Goal: Information Seeking & Learning: Learn about a topic

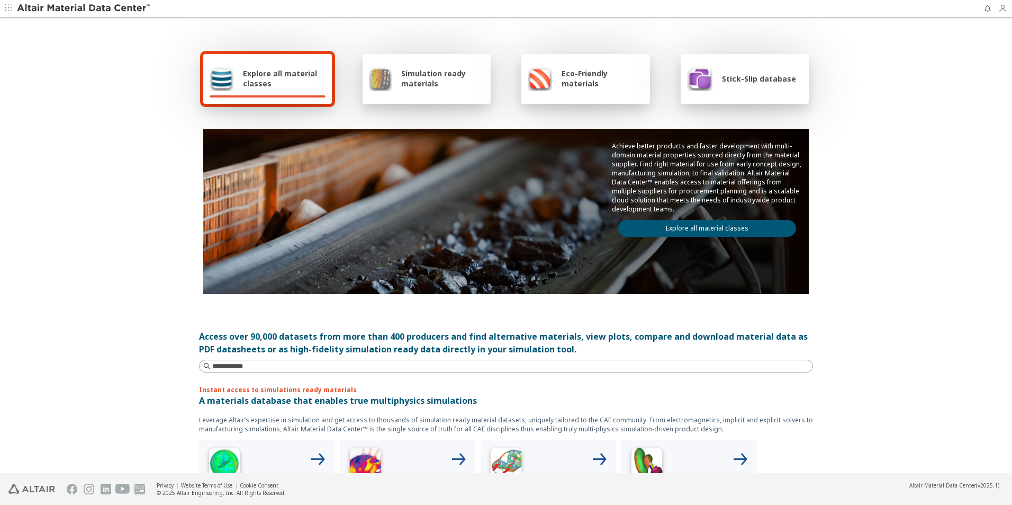
click at [1006, 10] on icon "button" at bounding box center [1002, 8] width 8 height 8
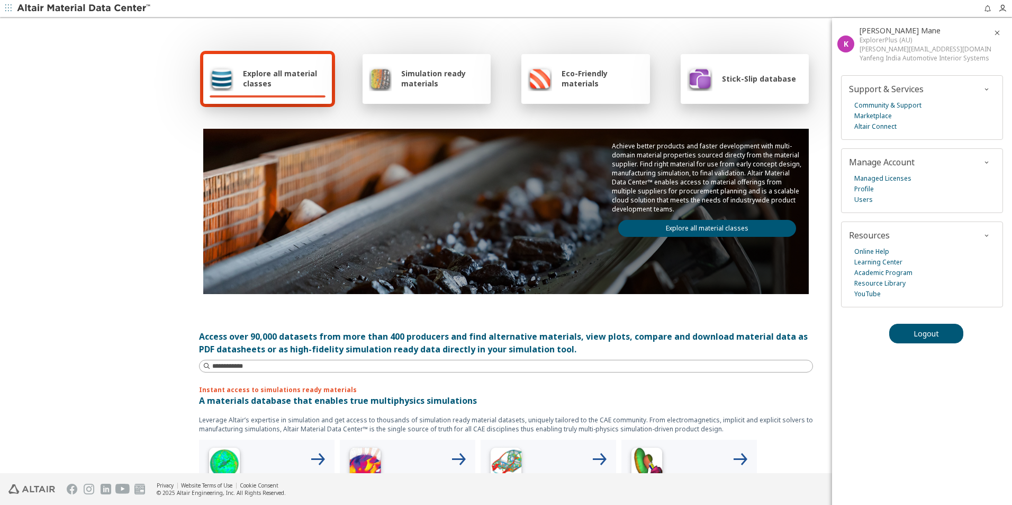
click at [731, 80] on span "Stick-Slip database" at bounding box center [759, 79] width 74 height 10
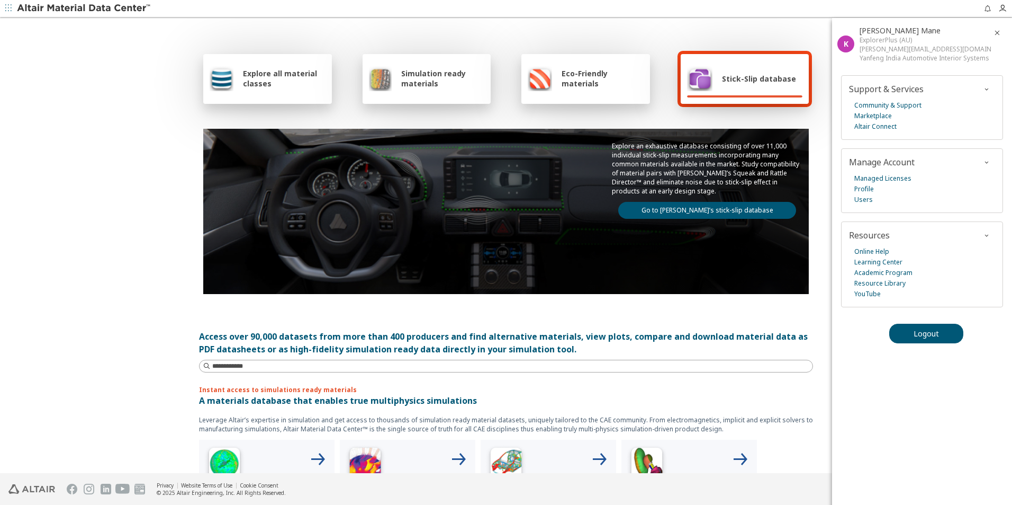
click at [713, 210] on link "Go to [PERSON_NAME]’s stick-slip database" at bounding box center [707, 210] width 178 height 17
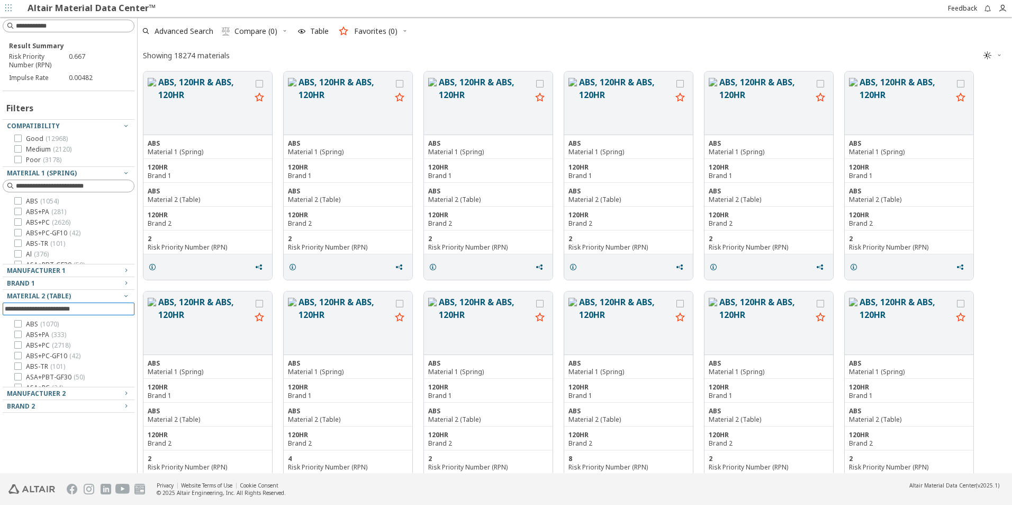
click at [79, 310] on input at bounding box center [70, 309] width 130 height 12
click at [69, 187] on input at bounding box center [70, 186] width 130 height 12
click at [74, 307] on input at bounding box center [70, 309] width 130 height 12
click at [20, 138] on icon at bounding box center [17, 137] width 7 height 7
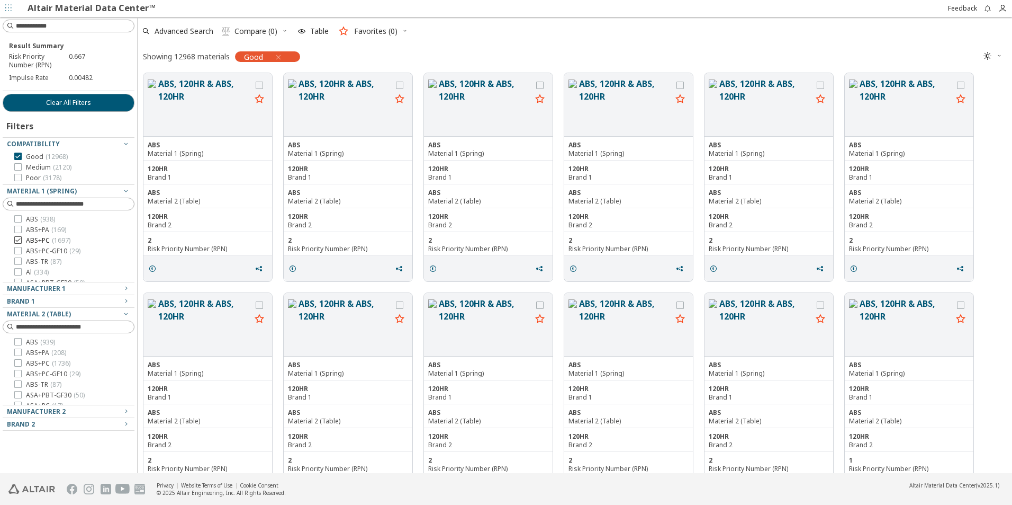
click at [16, 238] on icon at bounding box center [17, 239] width 7 height 7
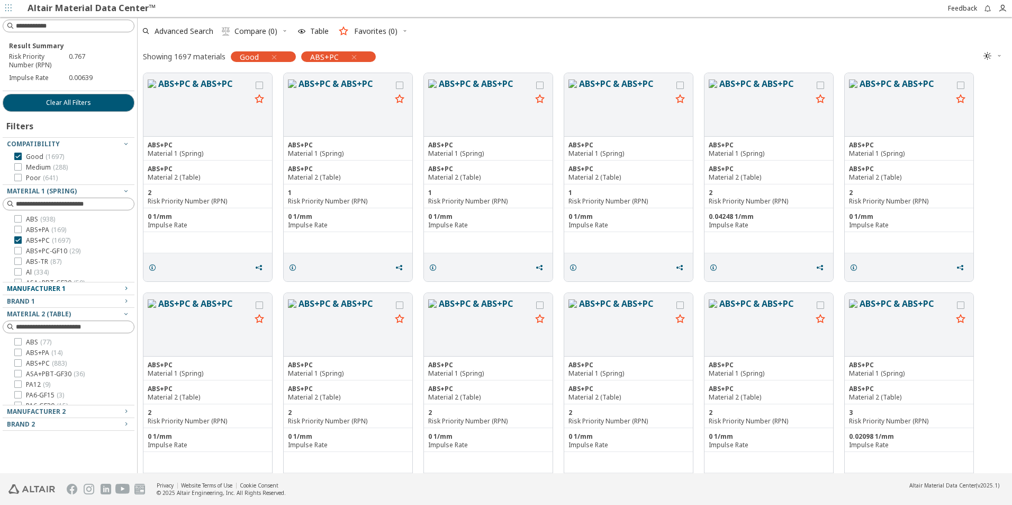
click at [46, 287] on span "Manufacturer 1" at bounding box center [36, 288] width 59 height 9
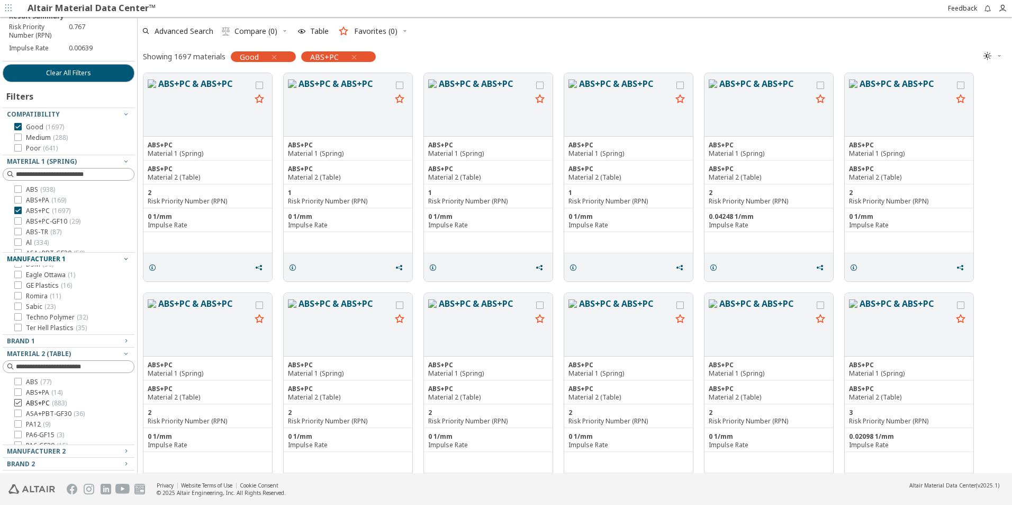
click at [16, 402] on icon at bounding box center [17, 402] width 7 height 7
click at [292, 218] on div "0 1/mm Impulse Rate" at bounding box center [348, 220] width 129 height 24
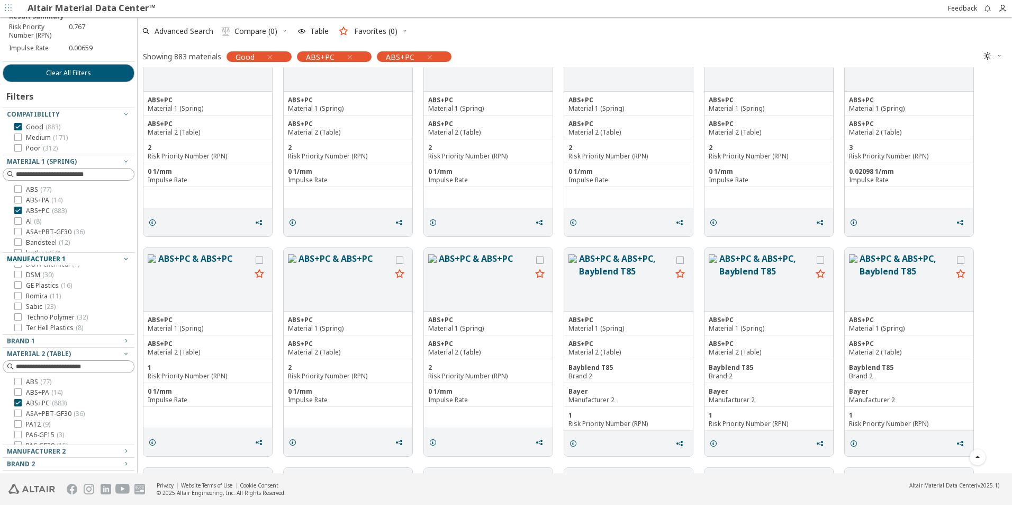
scroll to position [476, 0]
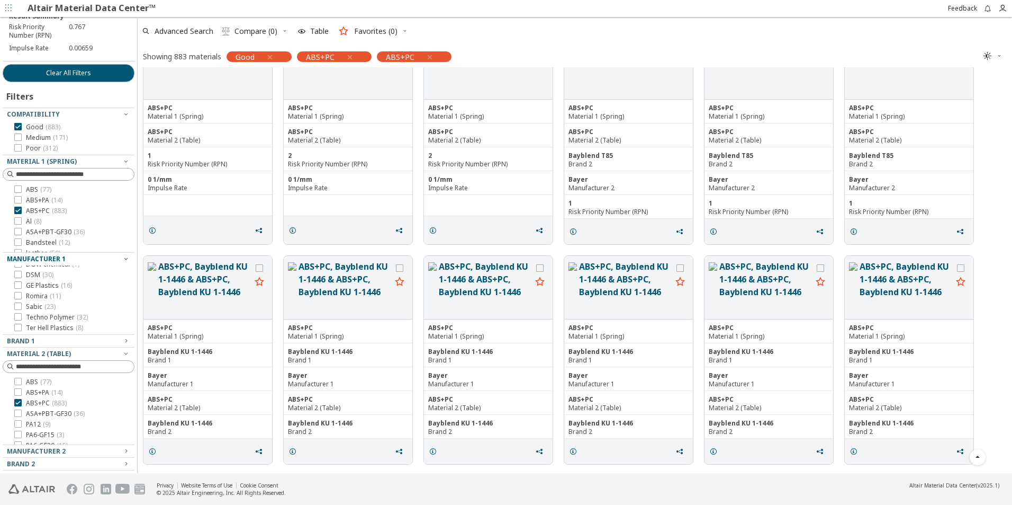
click at [239, 386] on div "Manufacturer 1" at bounding box center [208, 384] width 120 height 8
click at [151, 451] on icon "grid" at bounding box center [152, 451] width 8 height 8
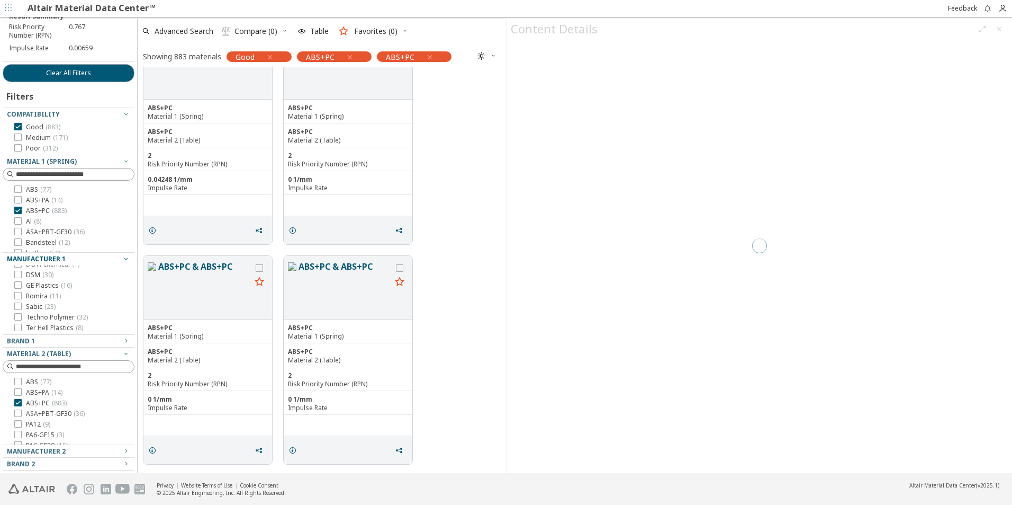
scroll to position [397, 359]
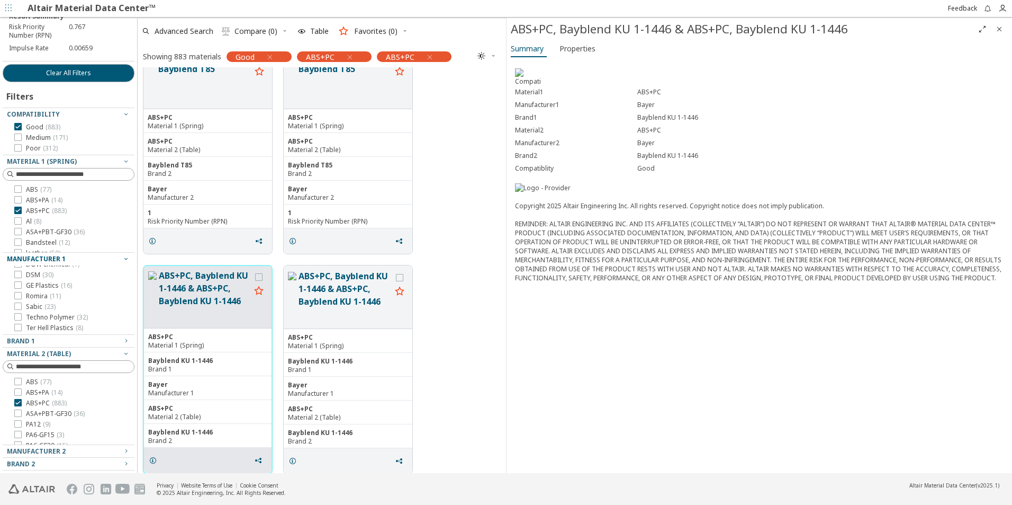
click at [184, 303] on button "ABS+PC, Bayblend KU 1-1446 & ABS+PC, Bayblend KU 1-1446" at bounding box center [205, 296] width 92 height 55
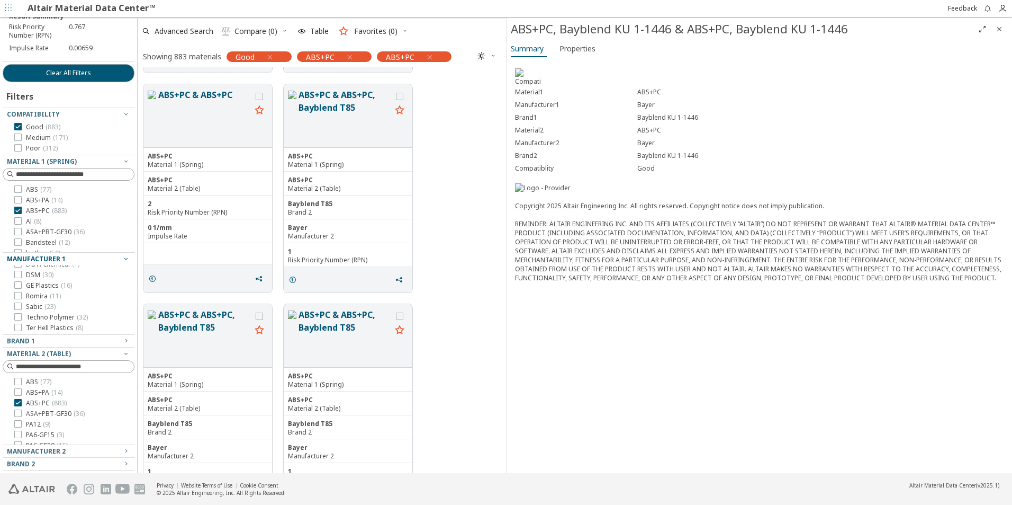
scroll to position [1520, 0]
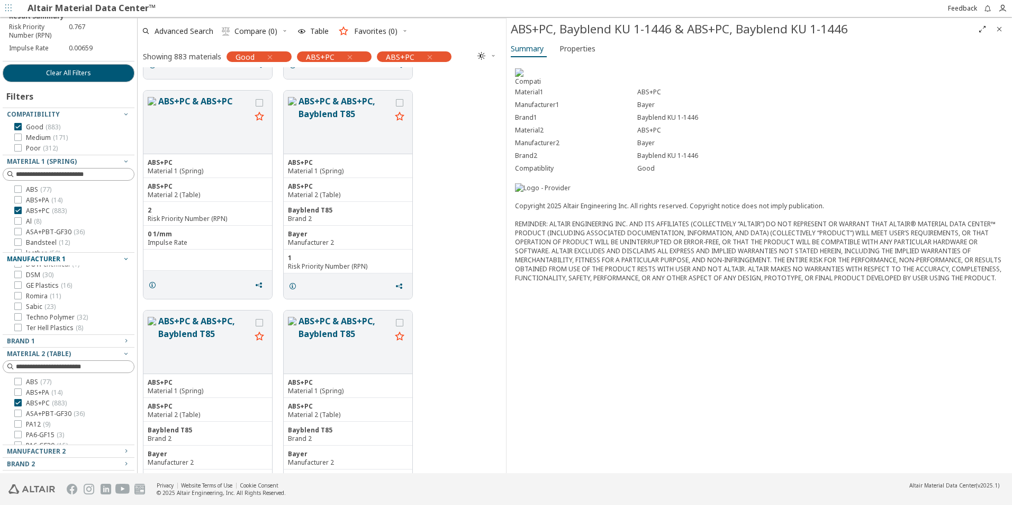
click at [1001, 30] on icon "Close" at bounding box center [999, 29] width 8 height 8
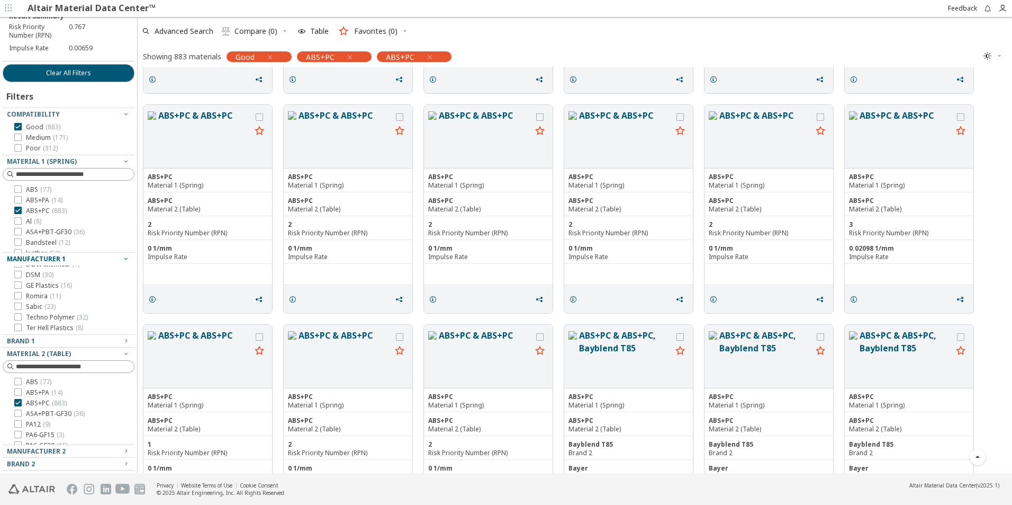
scroll to position [38, 0]
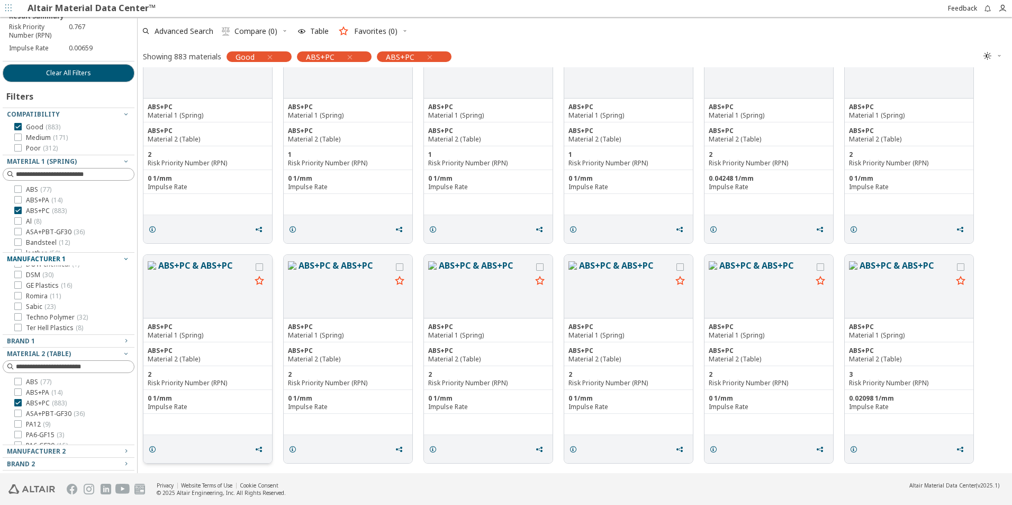
click at [223, 393] on div "0 1/mm Impulse Rate" at bounding box center [207, 402] width 129 height 24
click at [160, 390] on div "0 1/mm Impulse Rate" at bounding box center [207, 402] width 129 height 24
click at [183, 431] on div "grid" at bounding box center [207, 423] width 129 height 21
click at [258, 264] on icon "grid" at bounding box center [259, 266] width 7 height 7
click at [204, 269] on button "ABS+PC & ABS+PC" at bounding box center [204, 286] width 93 height 55
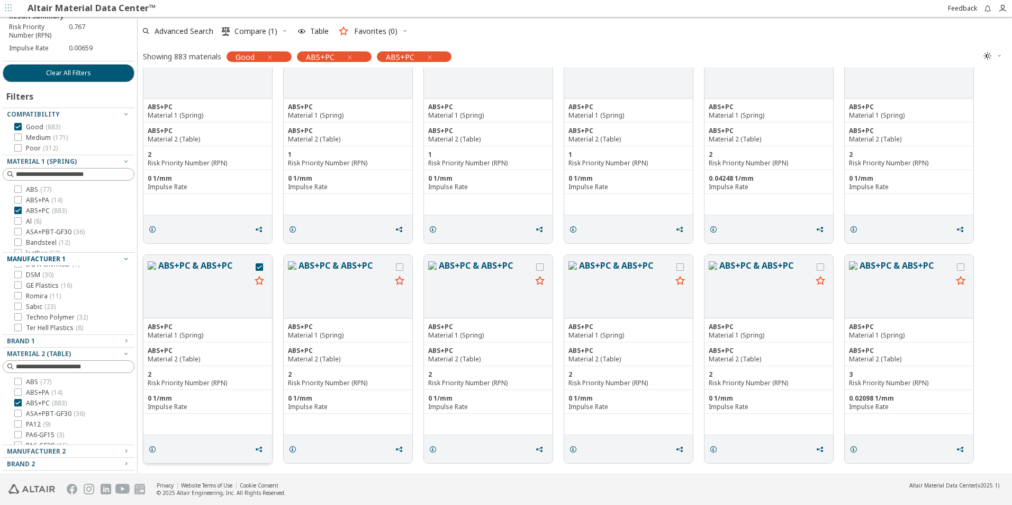
scroll to position [397, 359]
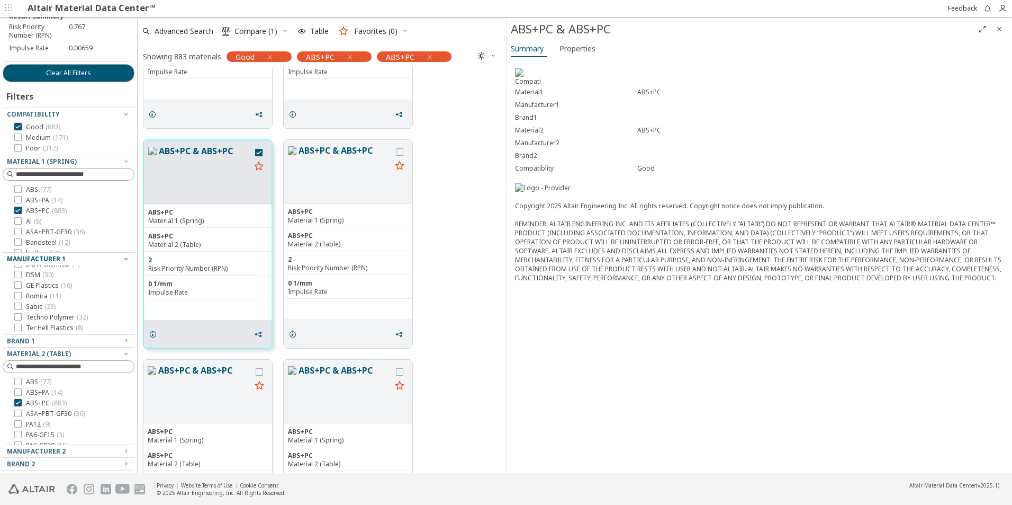
scroll to position [573, 0]
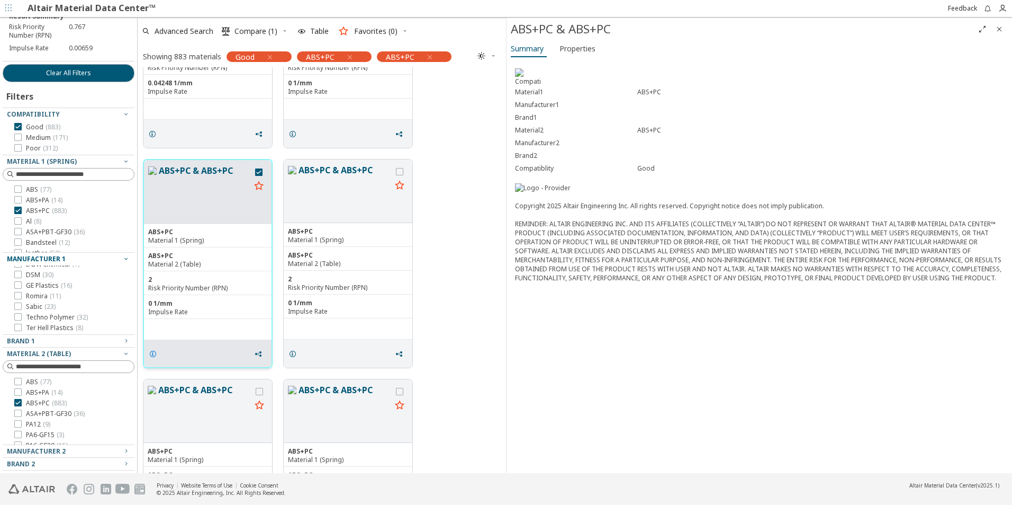
click at [154, 354] on icon "grid" at bounding box center [153, 353] width 8 height 8
click at [218, 217] on button "ABS+PC & ABS+PC" at bounding box center [205, 191] width 92 height 55
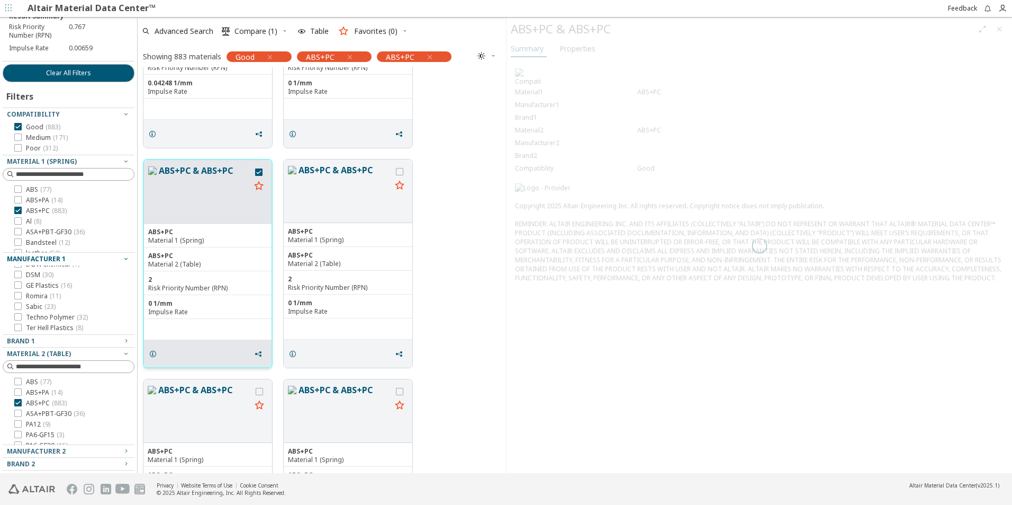
click at [218, 217] on button "ABS+PC & ABS+PC" at bounding box center [205, 191] width 92 height 55
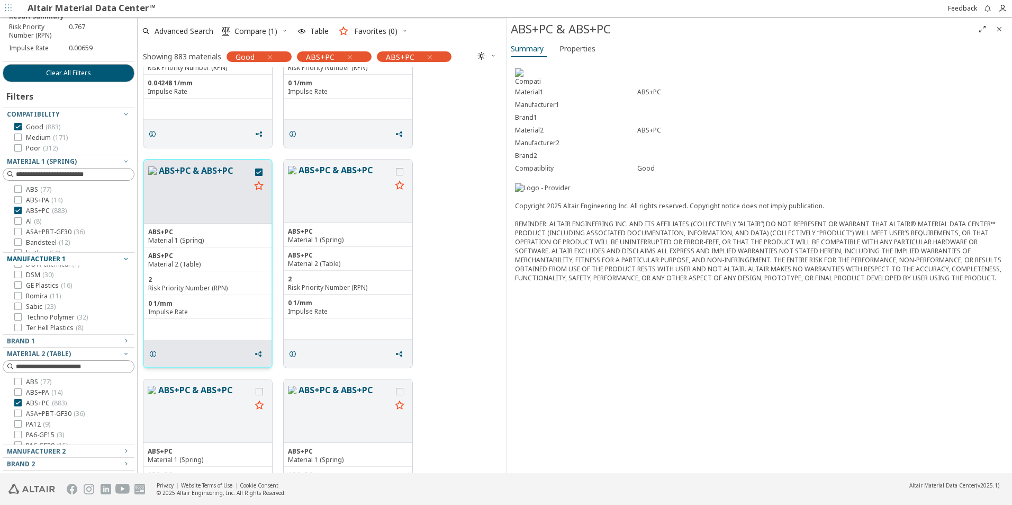
click at [203, 258] on div "ABS+PC" at bounding box center [207, 255] width 119 height 8
click at [150, 263] on div "Material 2 (Table)" at bounding box center [207, 264] width 119 height 8
click at [149, 284] on div "Risk Priority Number (RPN)" at bounding box center [207, 288] width 119 height 8
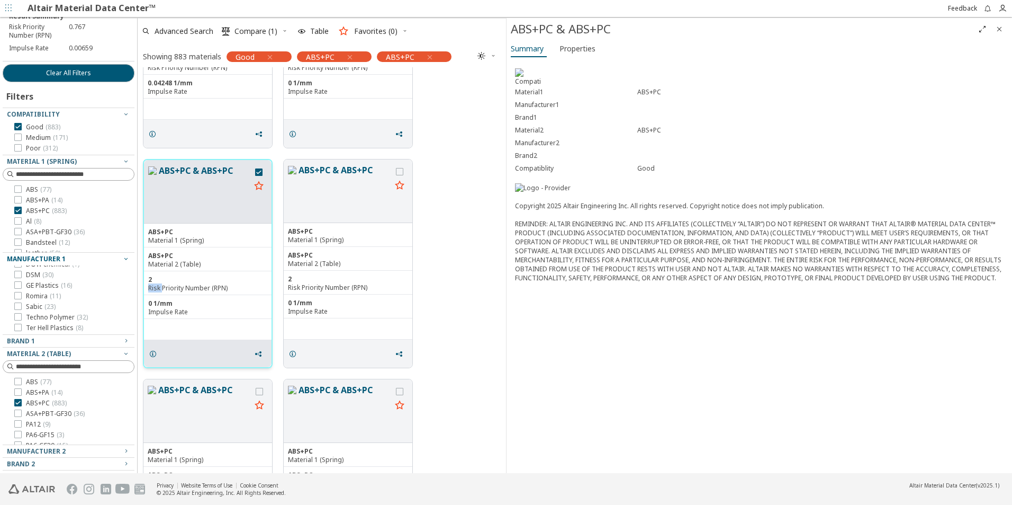
click at [149, 284] on div "Risk Priority Number (RPN)" at bounding box center [207, 288] width 119 height 8
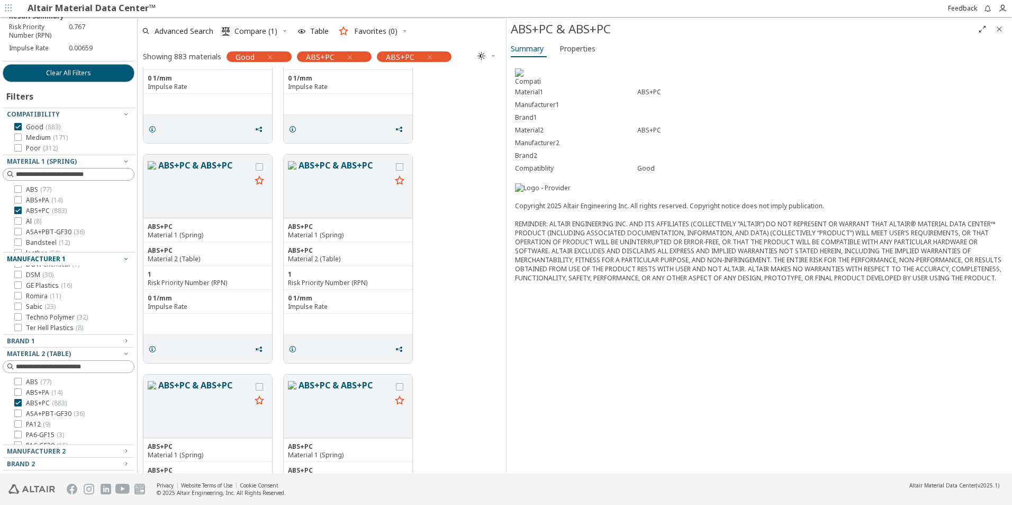
scroll to position [0, 0]
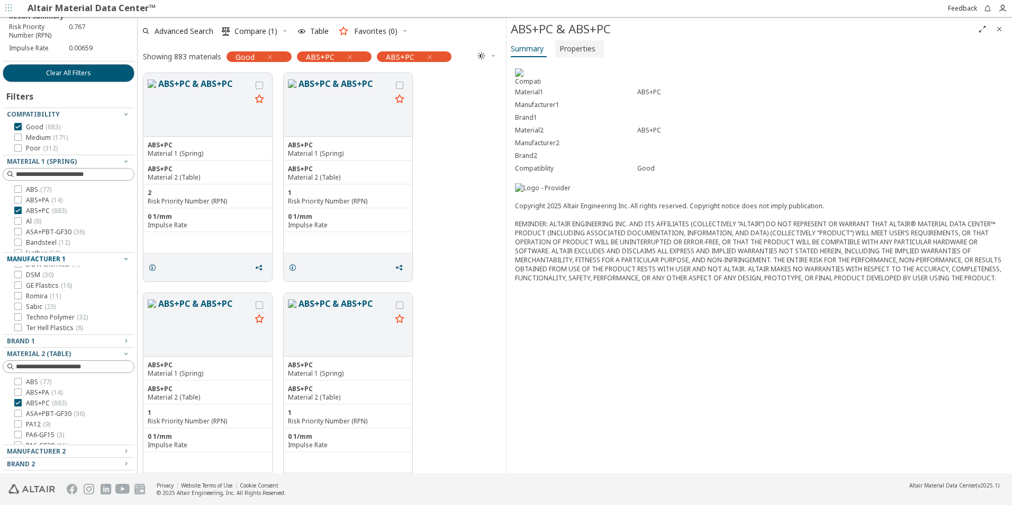
drag, startPoint x: 996, startPoint y: 29, endPoint x: 591, endPoint y: 43, distance: 405.2
click at [597, 40] on div "ABS+PC & ABS+PC Summary Properties Material1 ABS+PC Manufacturer1 Brand1 Materi…" at bounding box center [759, 245] width 506 height 455
click at [583, 48] on span "Properties" at bounding box center [578, 48] width 36 height 17
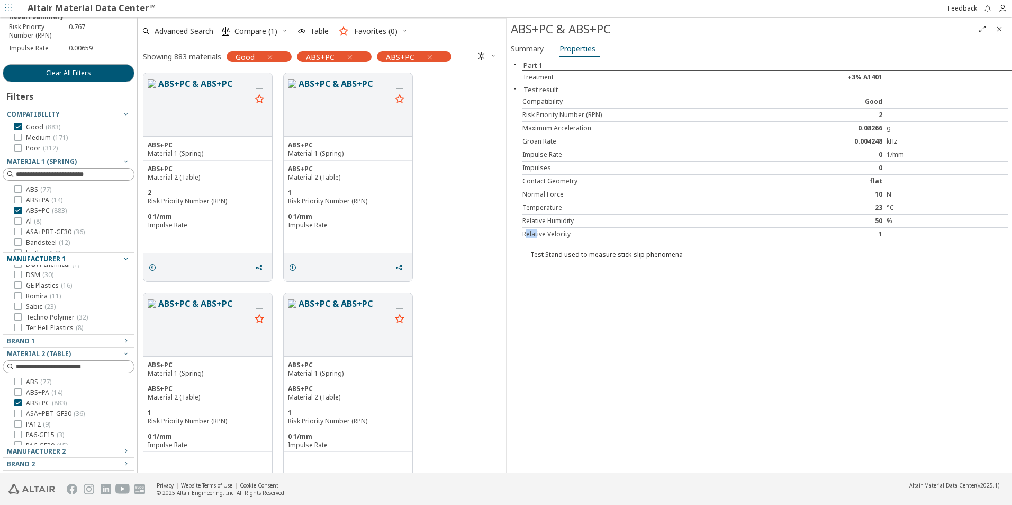
drag, startPoint x: 527, startPoint y: 233, endPoint x: 539, endPoint y: 231, distance: 12.4
click at [539, 231] on div "Relative Velocity" at bounding box center [644, 234] width 243 height 8
click at [537, 206] on div "Temperature" at bounding box center [644, 207] width 243 height 8
drag, startPoint x: 545, startPoint y: 184, endPoint x: 552, endPoint y: 184, distance: 6.9
click at [552, 184] on div "Contact Geometry flat" at bounding box center [765, 181] width 485 height 13
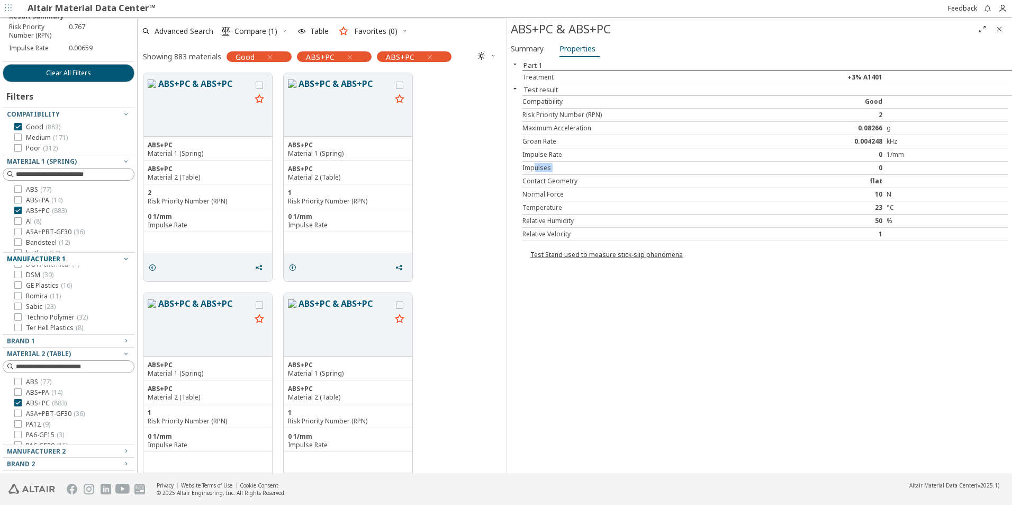
drag, startPoint x: 534, startPoint y: 166, endPoint x: 884, endPoint y: 168, distance: 349.4
click at [879, 168] on div "Impulses 0" at bounding box center [765, 167] width 485 height 13
drag, startPoint x: 884, startPoint y: 168, endPoint x: 860, endPoint y: 168, distance: 23.3
click at [860, 168] on div "0" at bounding box center [826, 168] width 121 height 8
drag, startPoint x: 526, startPoint y: 149, endPoint x: 550, endPoint y: 147, distance: 24.4
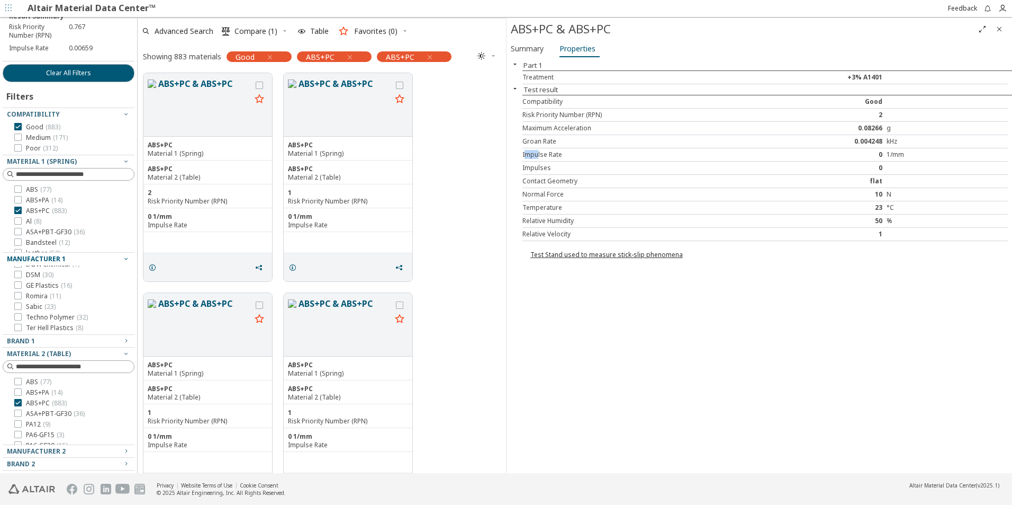
click at [540, 150] on div "Impulse Rate" at bounding box center [644, 154] width 243 height 8
drag, startPoint x: 542, startPoint y: 139, endPoint x: 583, endPoint y: 142, distance: 41.5
click at [583, 142] on div "Groan Rate" at bounding box center [644, 141] width 243 height 8
click at [545, 129] on div "Maximum Acceleration 0.08266 g" at bounding box center [765, 128] width 485 height 13
drag, startPoint x: 547, startPoint y: 119, endPoint x: 571, endPoint y: 113, distance: 25.0
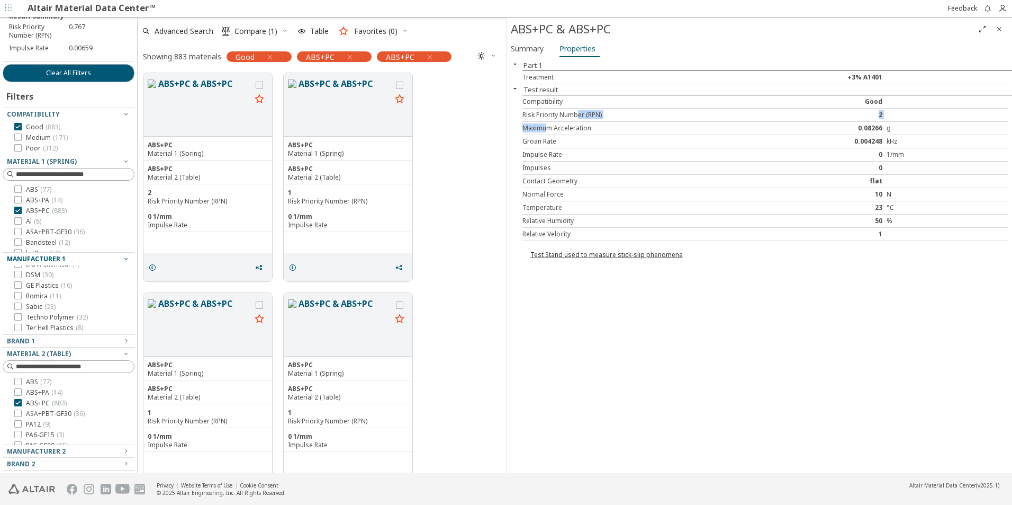
click at [578, 115] on div "Compatibility Good Risk Priority Number (RPN) 2 Maximum Acceleration 0.08266 g …" at bounding box center [768, 168] width 490 height 146
drag, startPoint x: 549, startPoint y: 110, endPoint x: 749, endPoint y: 122, distance: 200.5
click at [749, 122] on div "Compatibility Good Risk Priority Number (RPN) 2 Maximum Acceleration 0.08266 g …" at bounding box center [768, 168] width 490 height 146
drag, startPoint x: 863, startPoint y: 95, endPoint x: 908, endPoint y: 95, distance: 44.5
click at [908, 95] on div "Compatibility Good" at bounding box center [765, 101] width 485 height 13
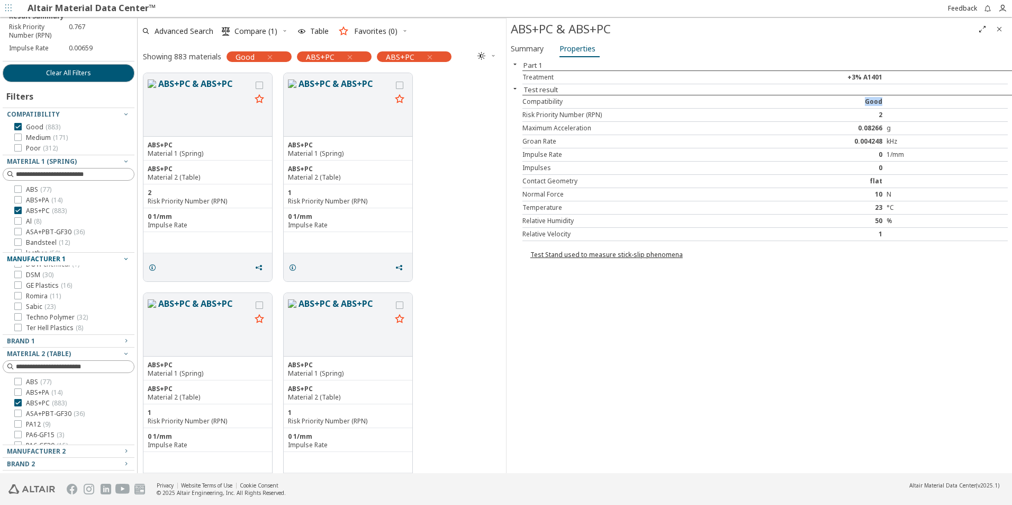
click at [883, 100] on div "Good" at bounding box center [826, 101] width 121 height 8
click at [879, 100] on div "Good" at bounding box center [826, 101] width 121 height 8
click at [1001, 30] on icon "Close" at bounding box center [999, 29] width 8 height 8
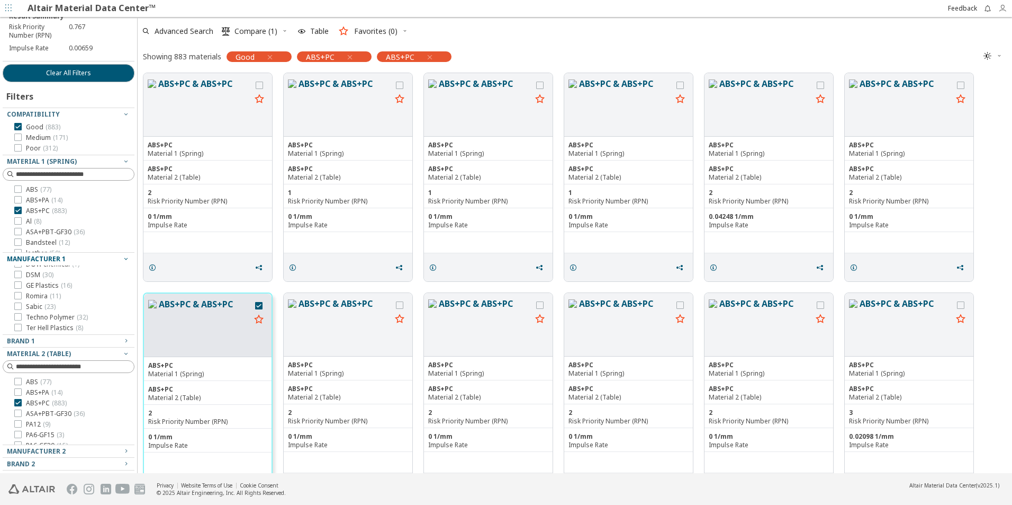
click at [1000, 7] on icon "button" at bounding box center [1002, 8] width 8 height 8
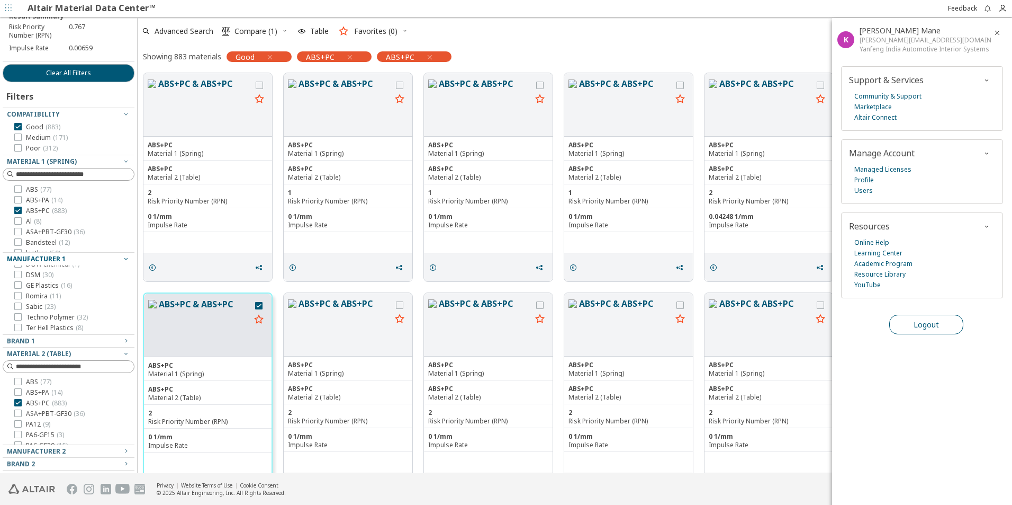
click at [928, 323] on span "Logout" at bounding box center [926, 324] width 25 height 10
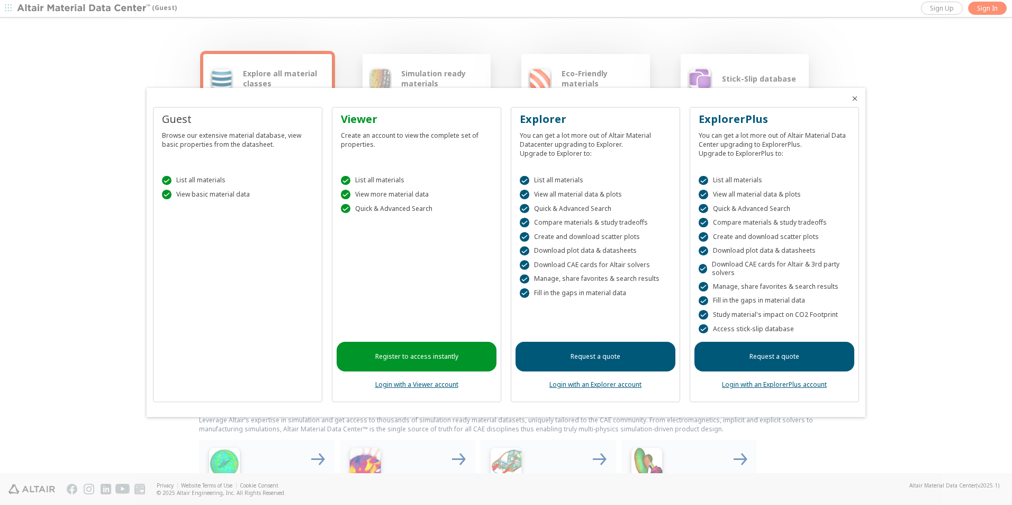
click at [987, 7] on div at bounding box center [506, 252] width 1012 height 505
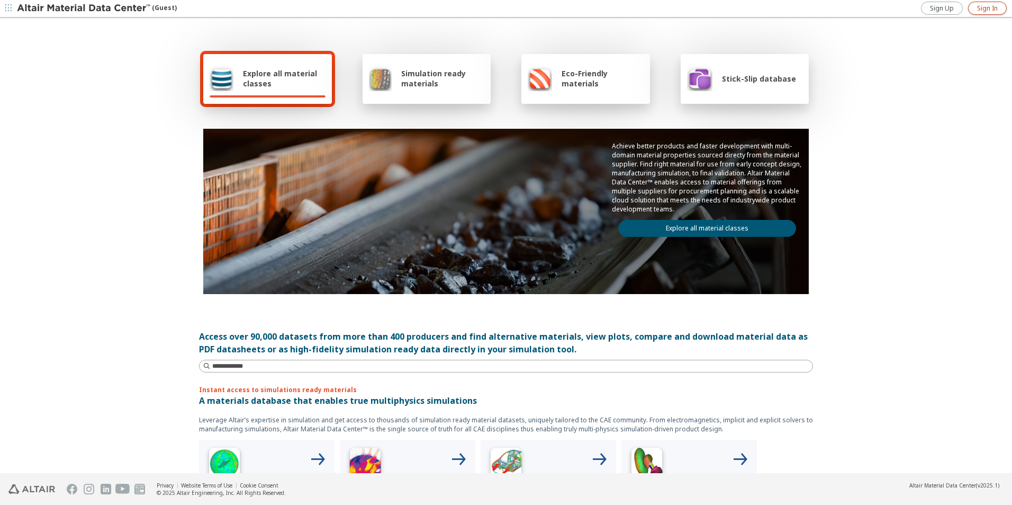
click at [986, 11] on span "Sign In" at bounding box center [987, 8] width 21 height 8
click at [999, 10] on icon "button" at bounding box center [1002, 8] width 8 height 8
